Goal: Task Accomplishment & Management: Manage account settings

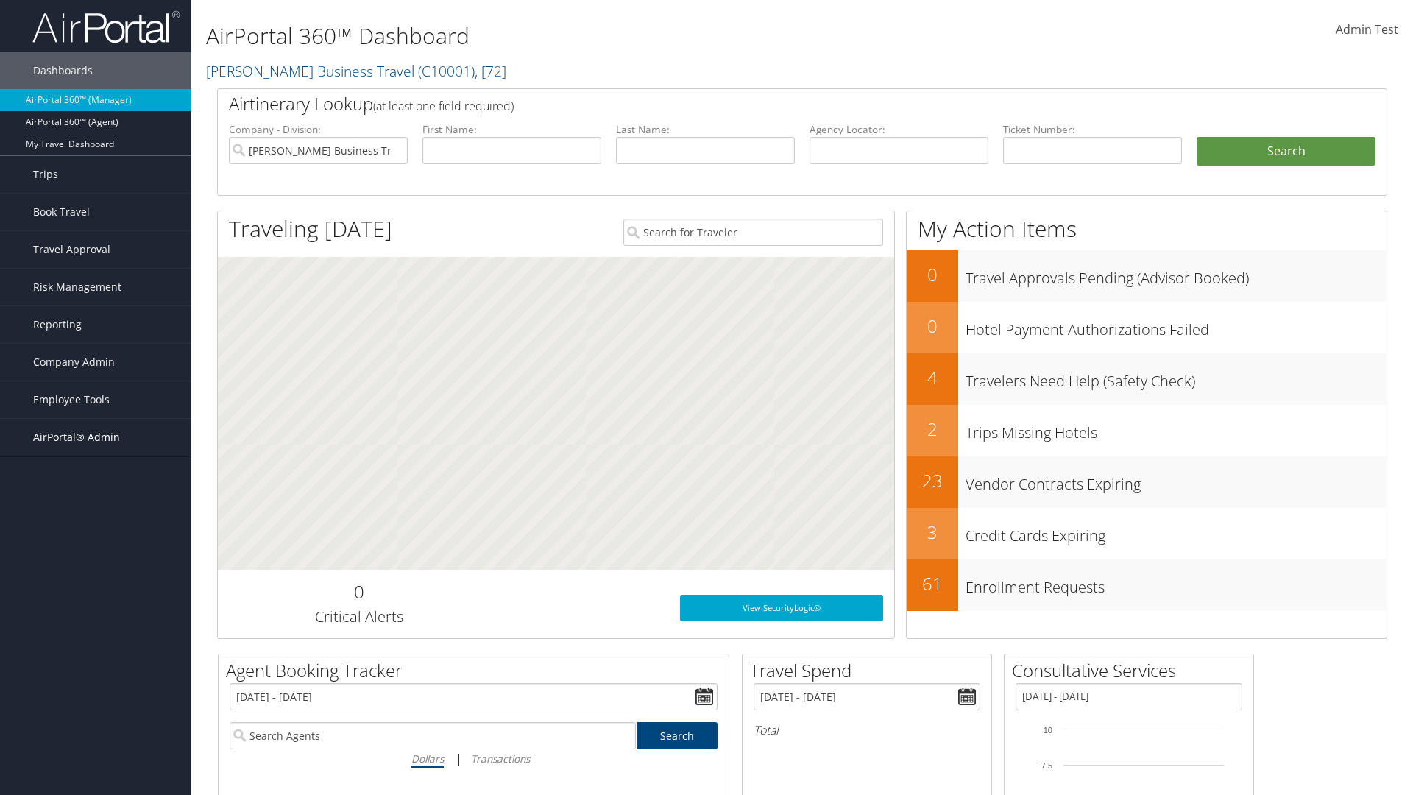
click at [96, 437] on span "AirPortal® Admin" at bounding box center [76, 437] width 87 height 37
click at [96, 566] on link "TMC Management" at bounding box center [95, 577] width 191 height 22
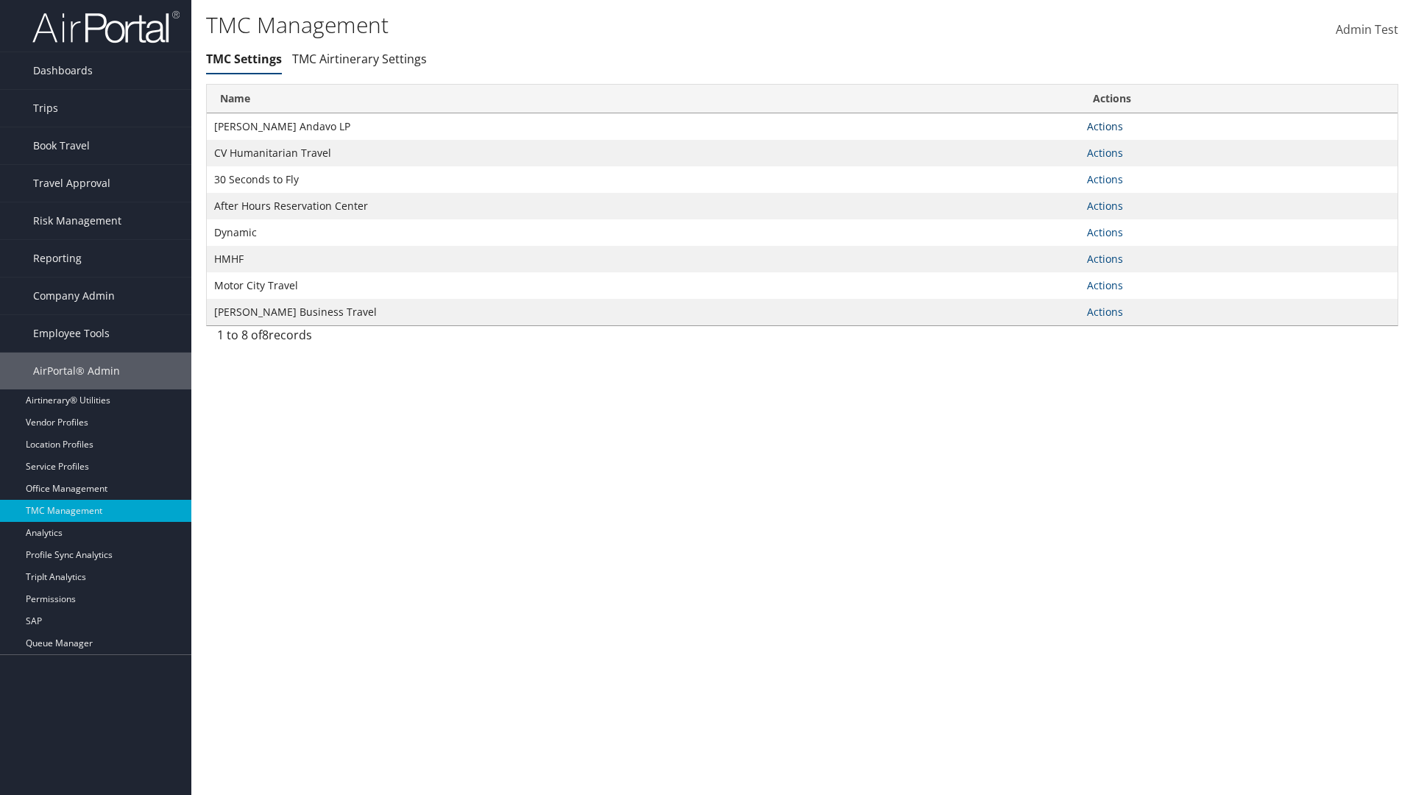
click at [1105, 126] on link "Actions" at bounding box center [1105, 126] width 36 height 14
click at [0, 0] on link "Update TMC settings" at bounding box center [0, 0] width 0 height 0
select select "183"
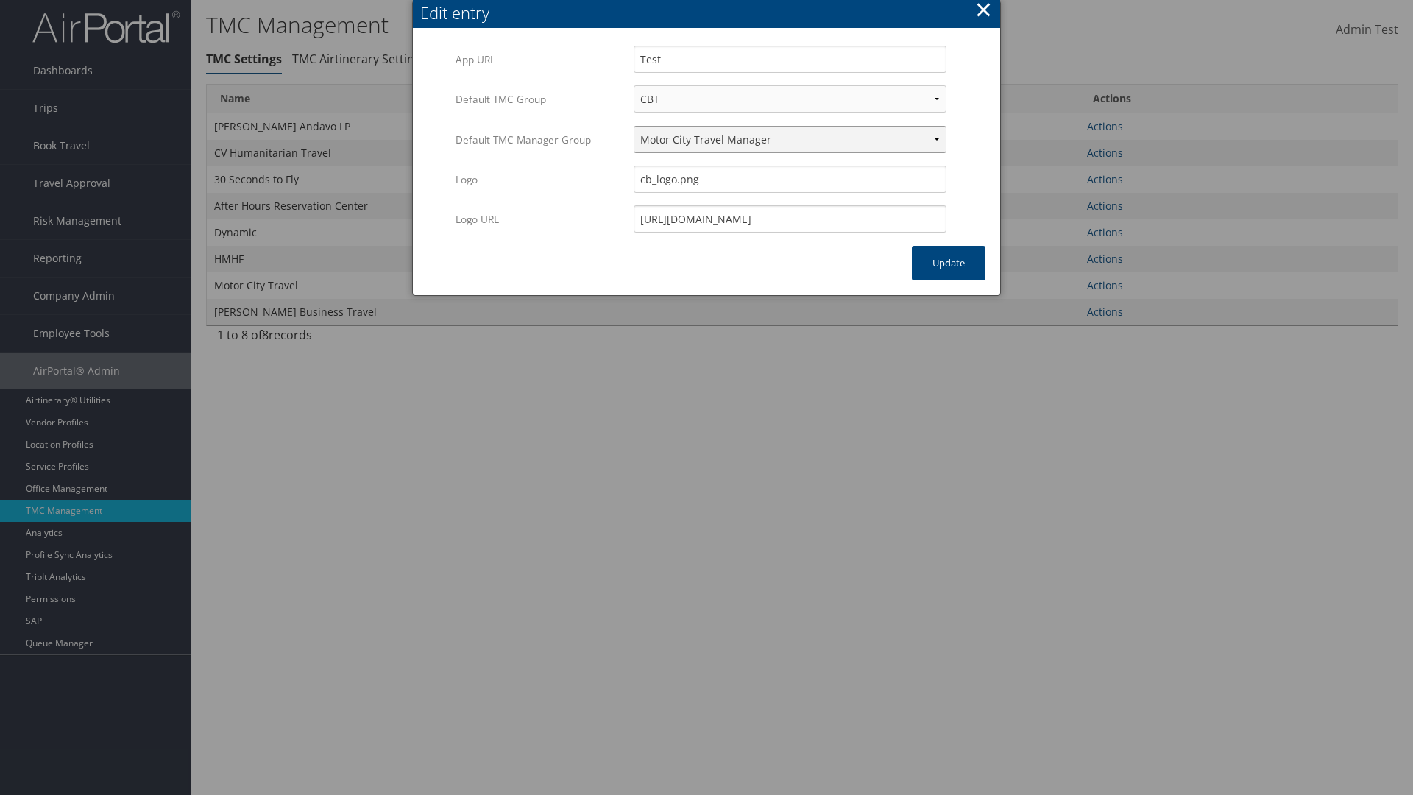
click at [790, 139] on select "Travel Manager HMHF Travel Manager Motor City Travel Manager" at bounding box center [790, 139] width 313 height 27
select select "113"
click at [949, 263] on button "Update" at bounding box center [949, 263] width 74 height 35
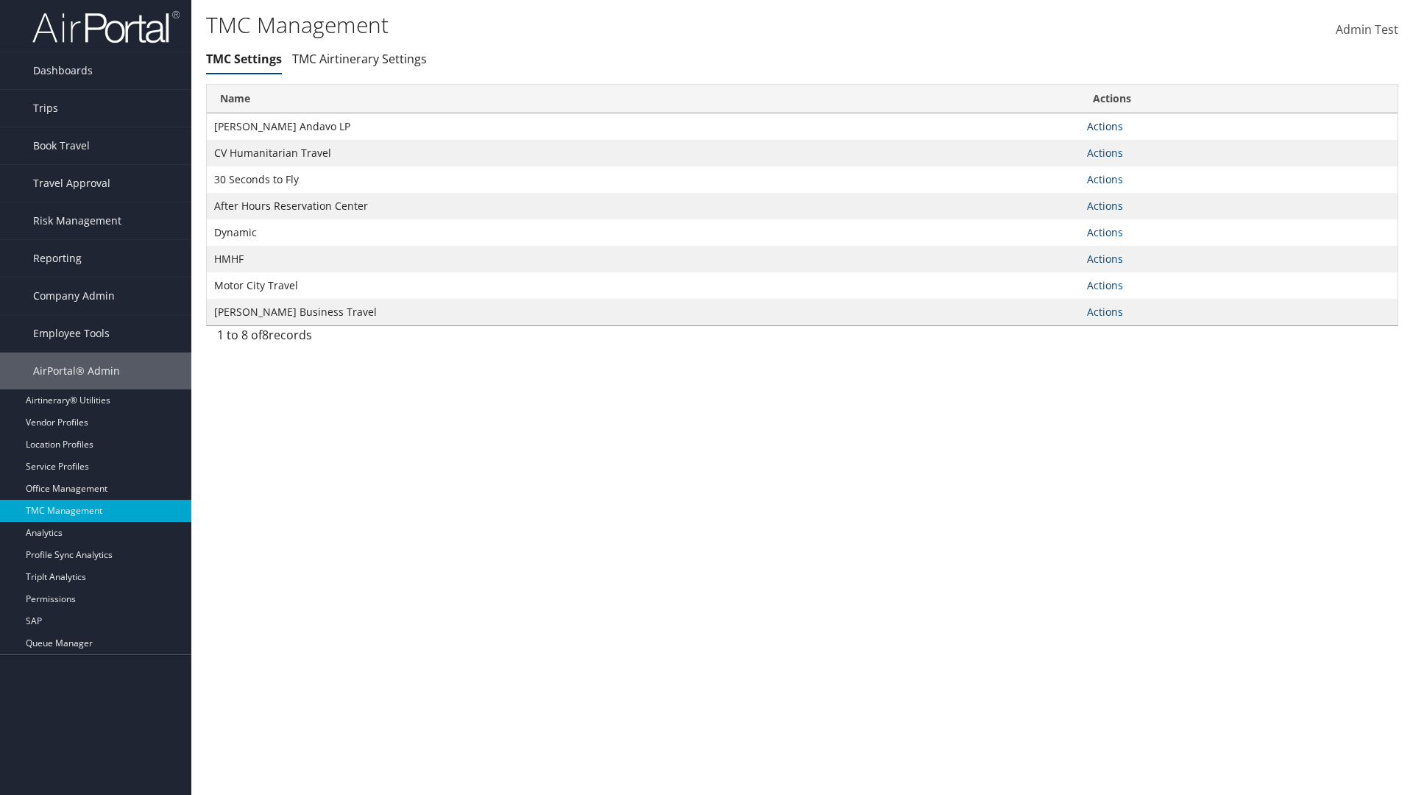
click at [1105, 126] on link "Actions" at bounding box center [1105, 126] width 36 height 14
click at [1058, 147] on link "Update TMC settings" at bounding box center [1057, 147] width 121 height 25
select select "183"
select select "113"
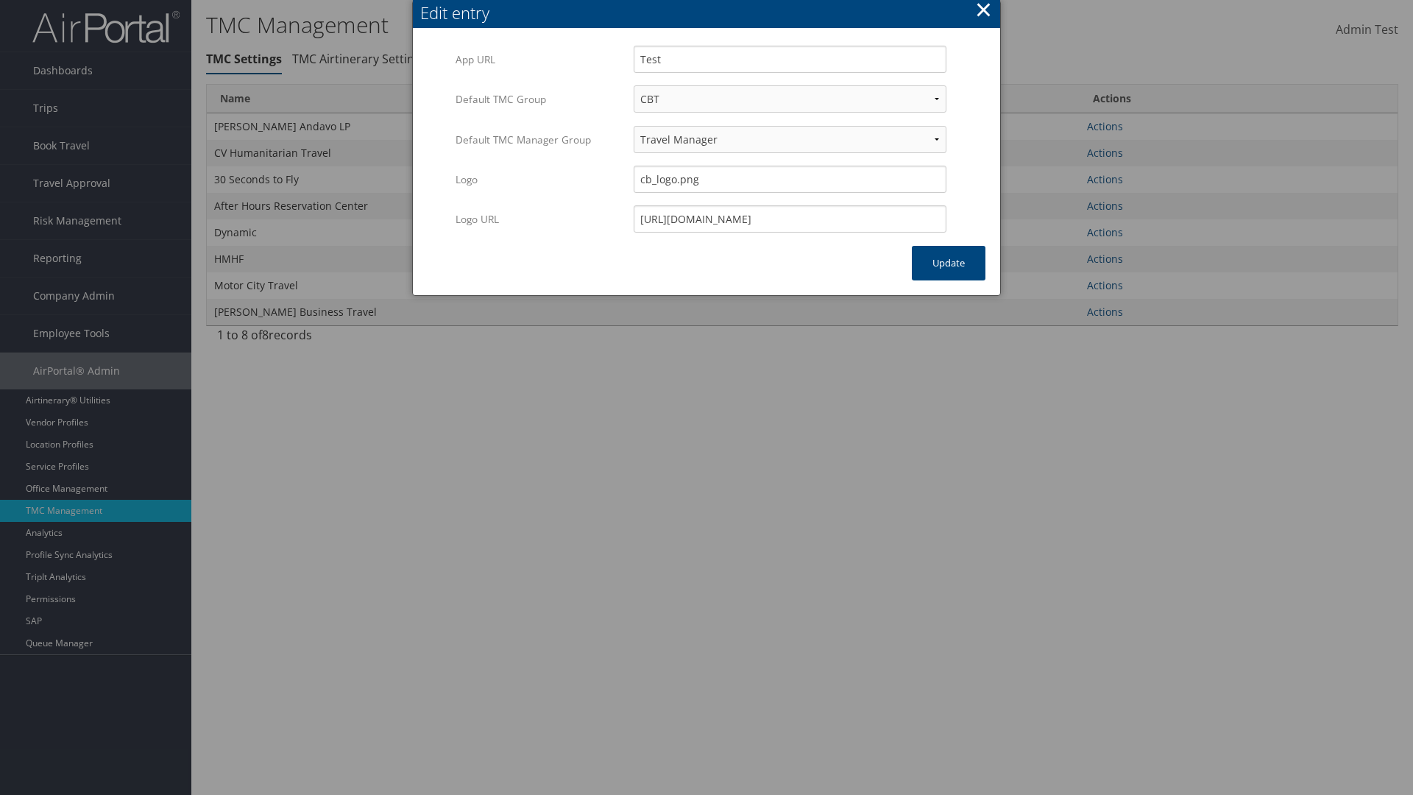
click at [983, 12] on button "×" at bounding box center [983, 9] width 17 height 29
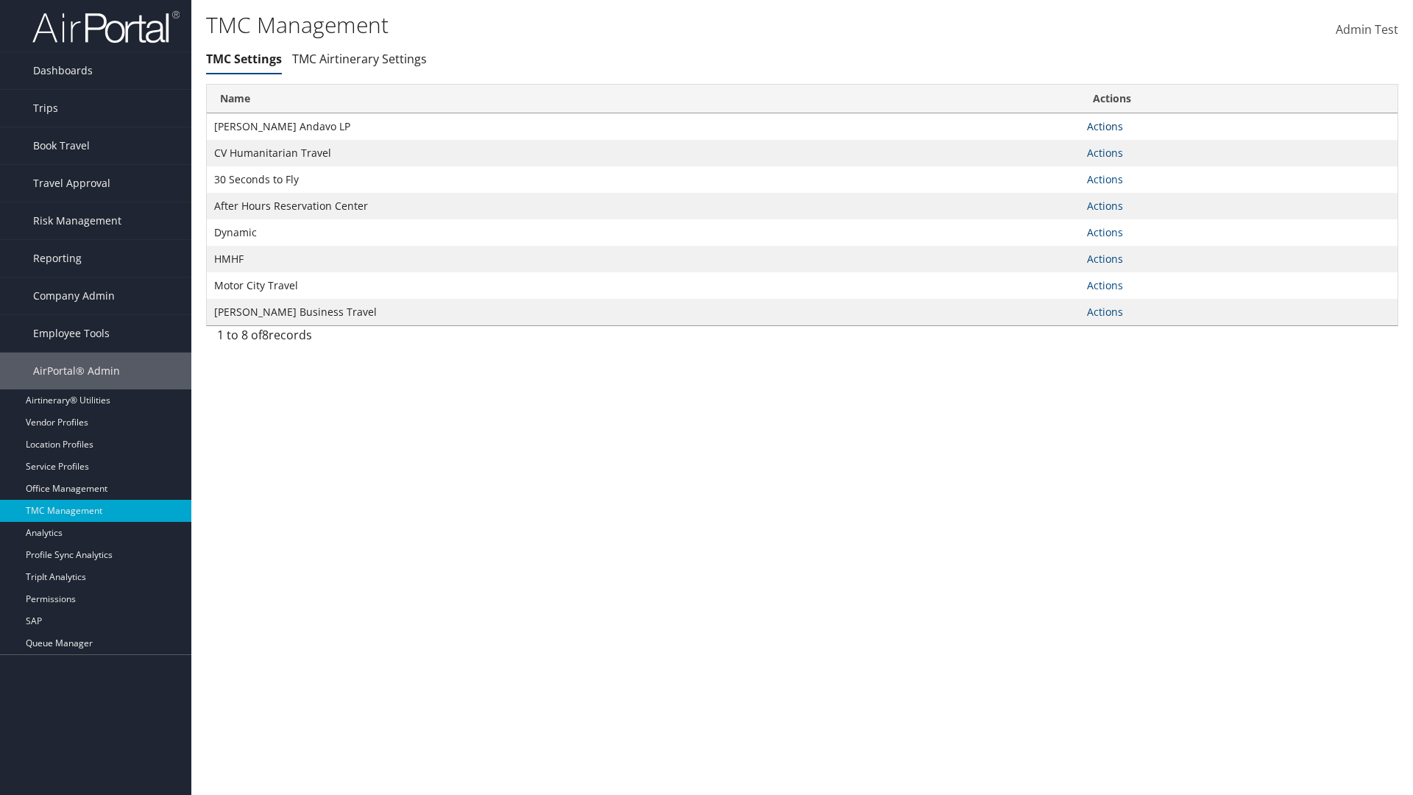
click at [1105, 126] on link "Actions" at bounding box center [1105, 126] width 36 height 14
click at [1058, 147] on link "Update TMC settings" at bounding box center [1057, 147] width 121 height 25
select select "183"
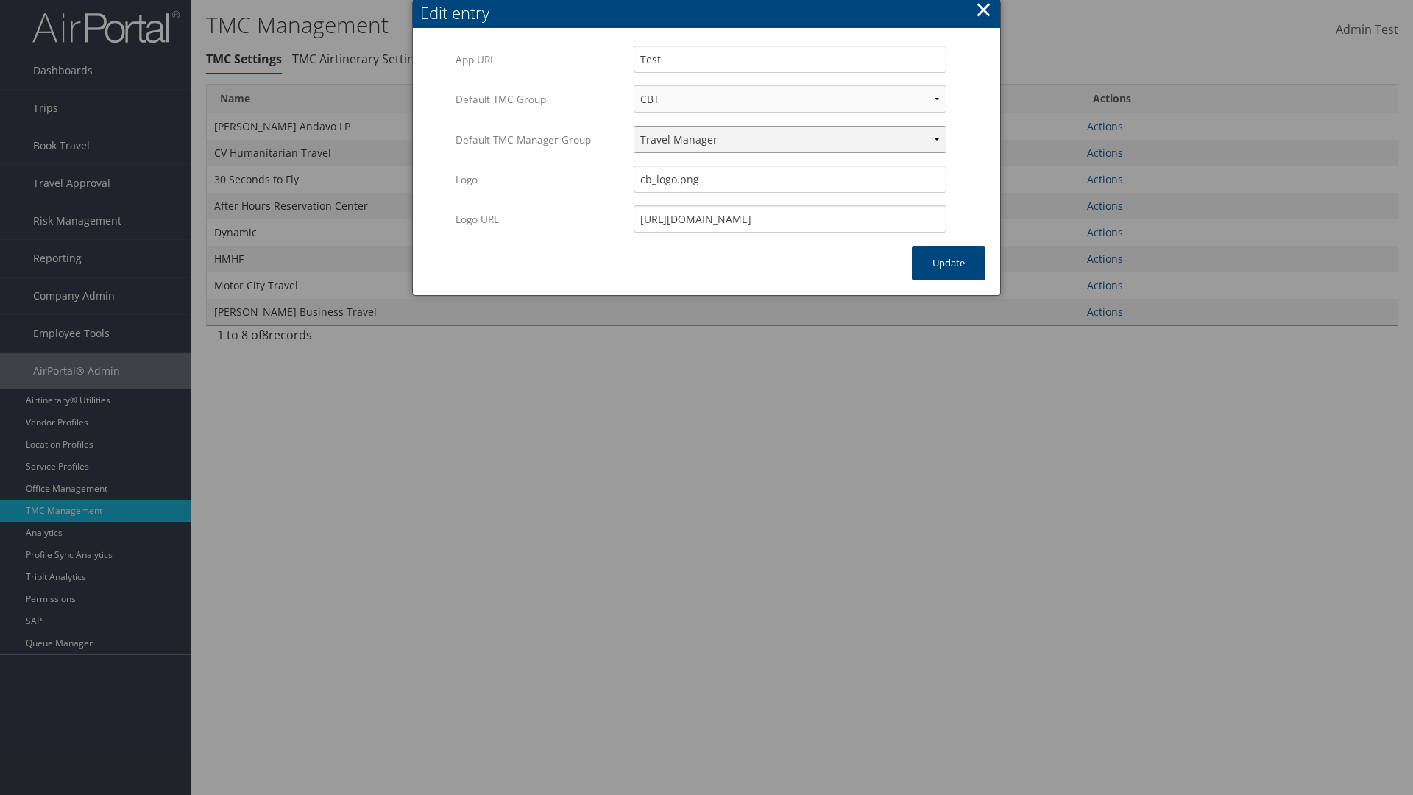
click at [790, 139] on select "Travel Manager HMHF Travel Manager Motor City Travel Manager" at bounding box center [790, 139] width 313 height 27
select select "236"
click at [949, 263] on button "Update" at bounding box center [949, 263] width 74 height 35
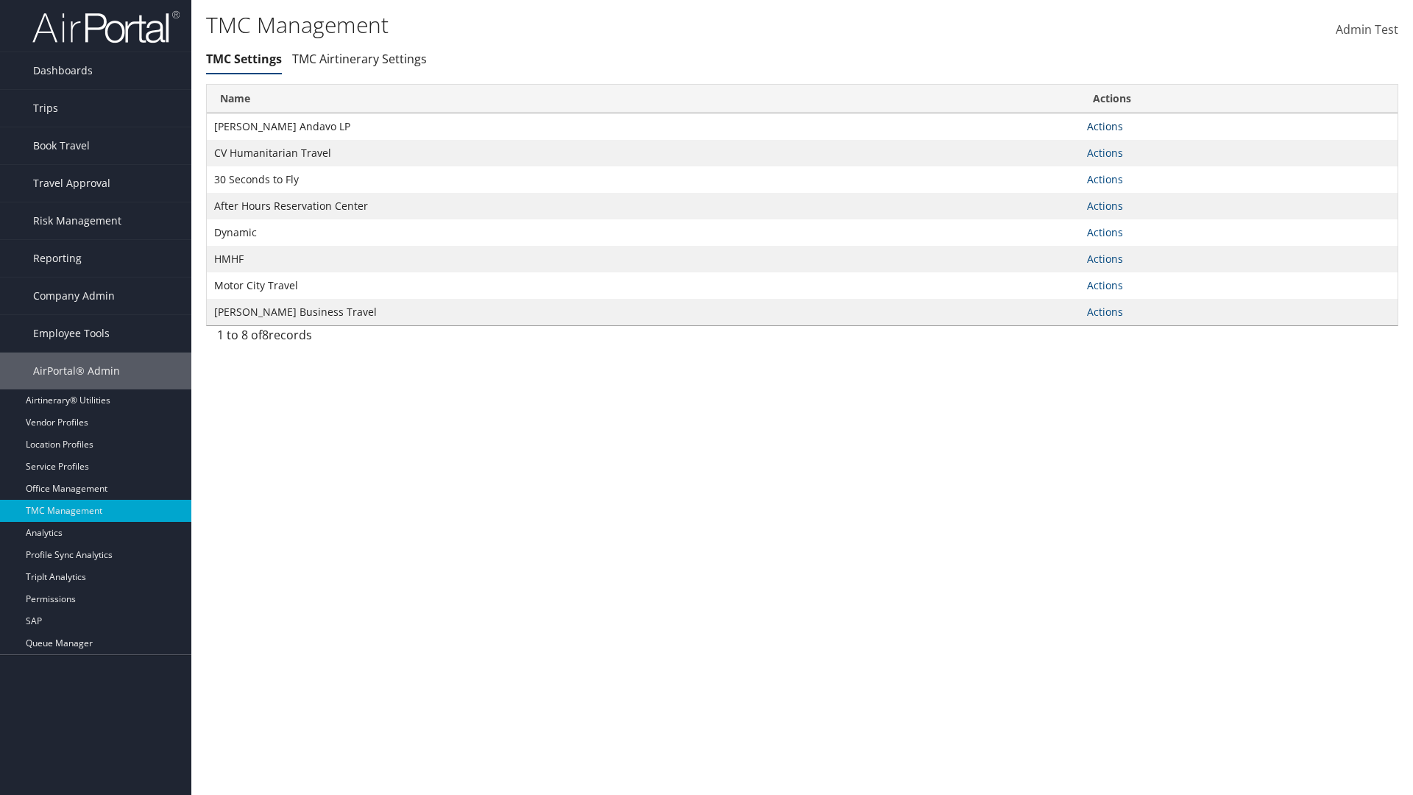
click at [1105, 126] on link "Actions" at bounding box center [1105, 126] width 36 height 14
click at [1058, 147] on link "Update TMC settings" at bounding box center [1057, 147] width 121 height 25
select select "183"
select select "236"
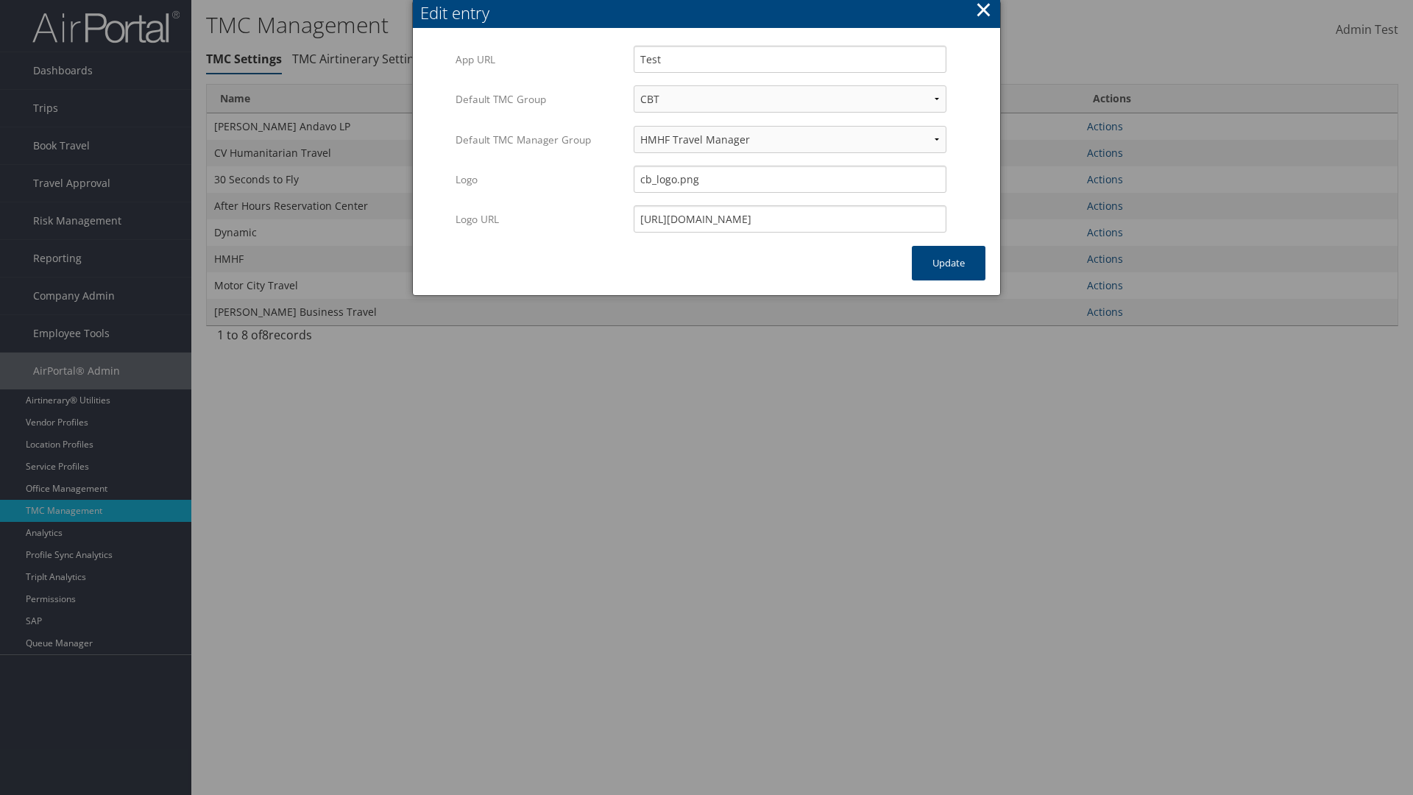
click at [983, 12] on button "×" at bounding box center [983, 9] width 17 height 29
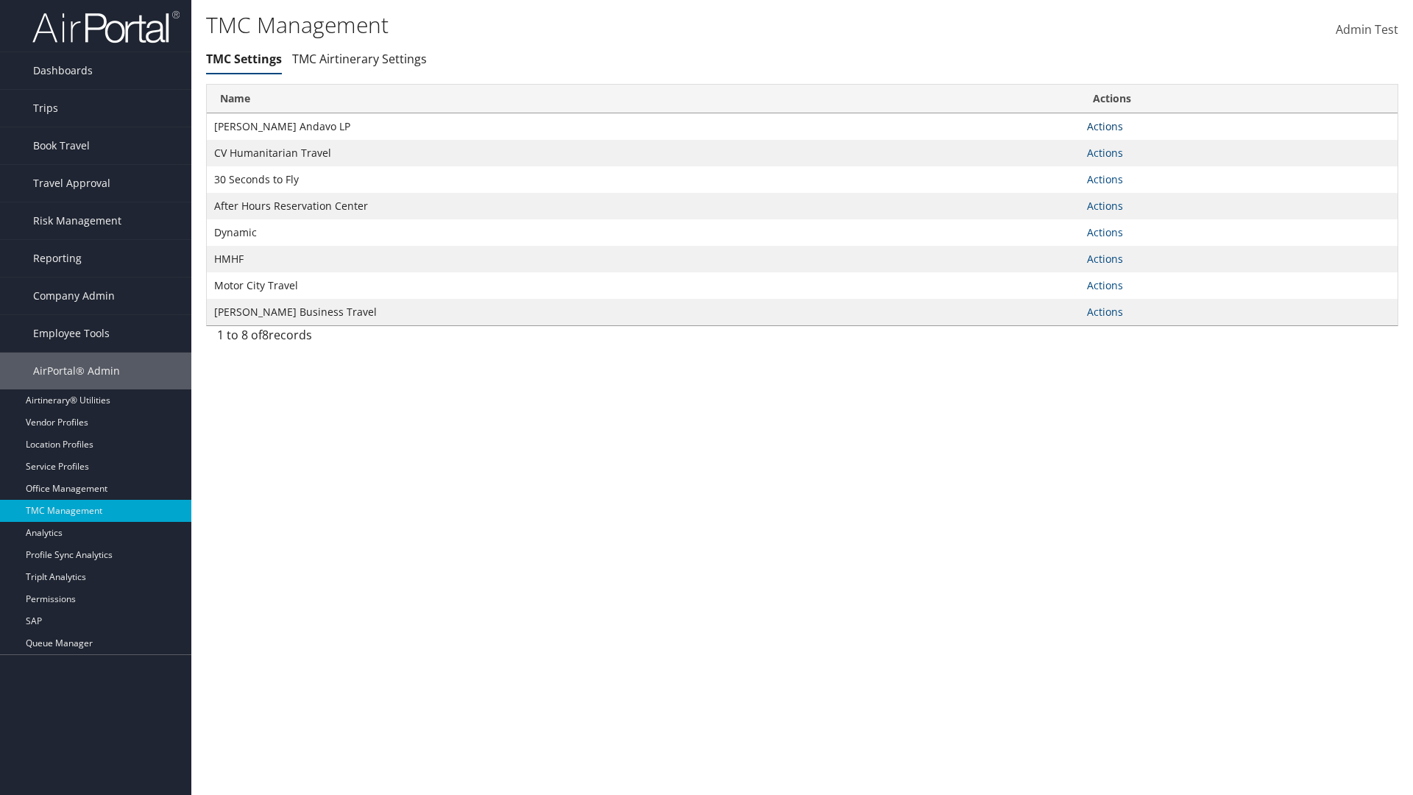
click at [1105, 126] on link "Actions" at bounding box center [1105, 126] width 36 height 14
click at [1058, 147] on link "Update TMC settings" at bounding box center [1057, 147] width 121 height 25
select select "183"
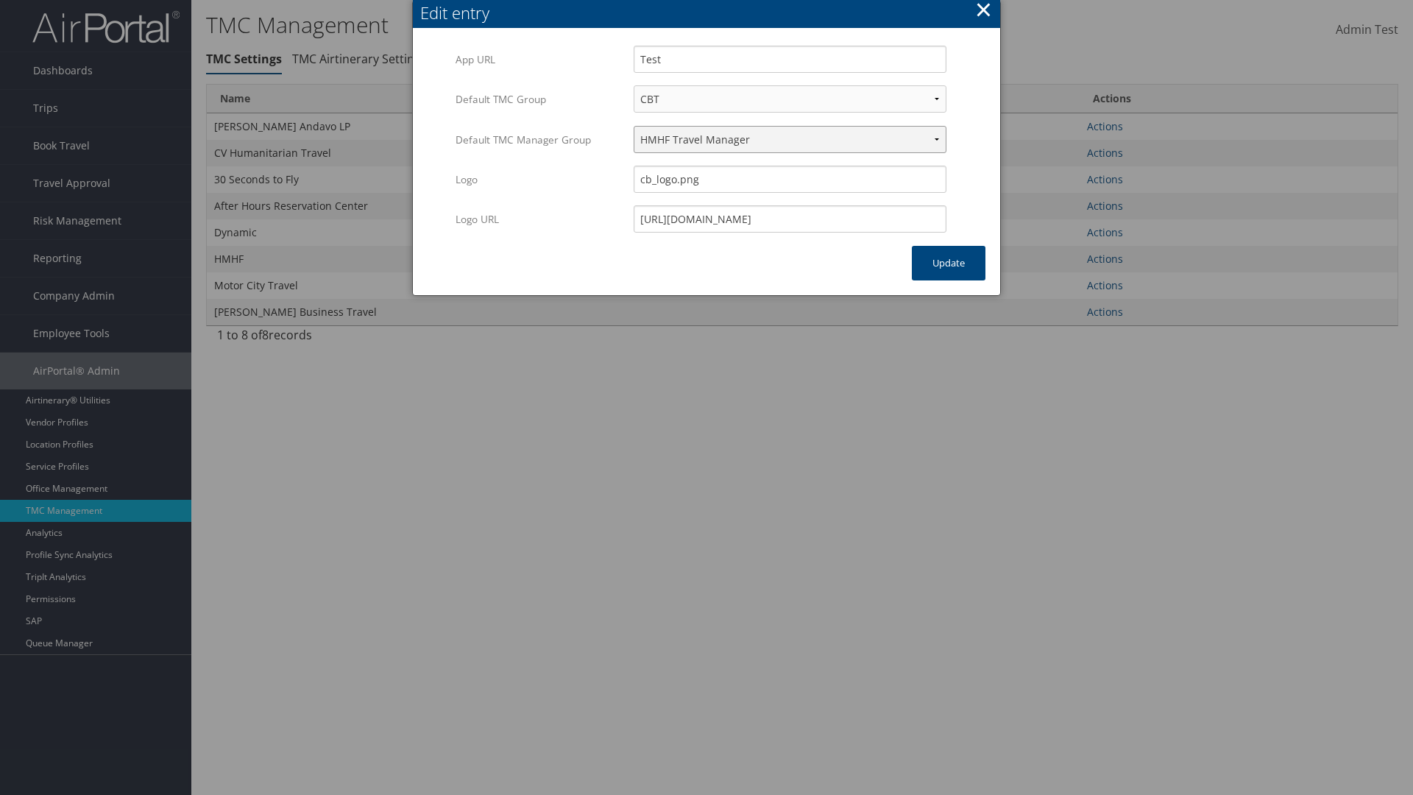
click at [790, 139] on select "Travel Manager HMHF Travel Manager Motor City Travel Manager" at bounding box center [790, 139] width 313 height 27
select select "240"
click at [949, 263] on button "Update" at bounding box center [949, 263] width 74 height 35
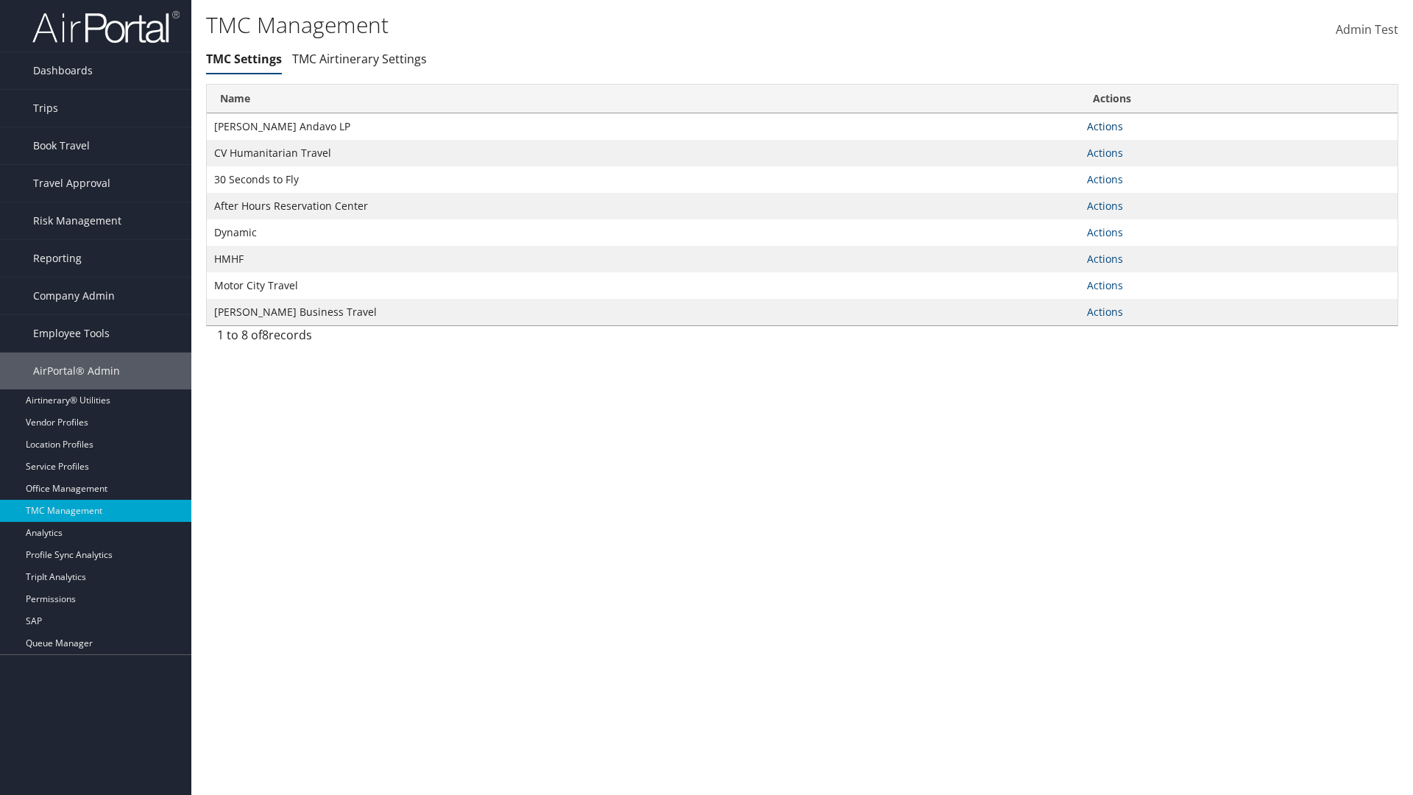
click at [1105, 126] on link "Actions" at bounding box center [1105, 126] width 36 height 14
click at [1058, 147] on link "Update TMC settings" at bounding box center [1057, 147] width 121 height 25
select select "183"
select select "240"
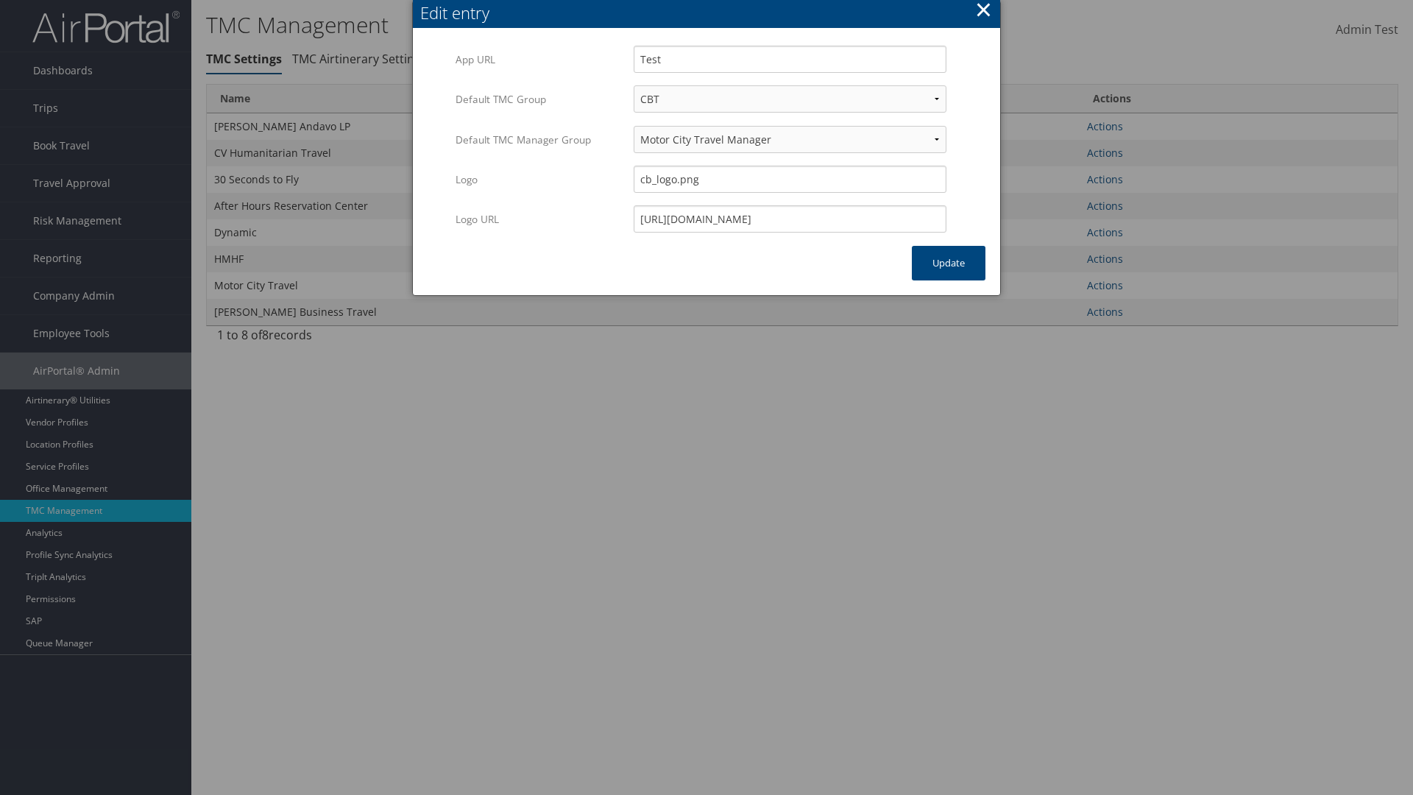
click at [983, 12] on button "×" at bounding box center [983, 9] width 17 height 29
